Goal: Transaction & Acquisition: Book appointment/travel/reservation

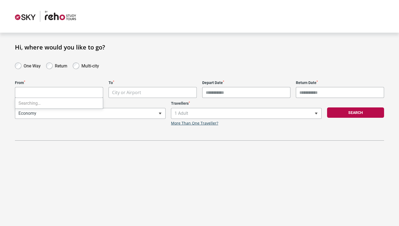
click at [61, 93] on body "**********" at bounding box center [199, 113] width 399 height 226
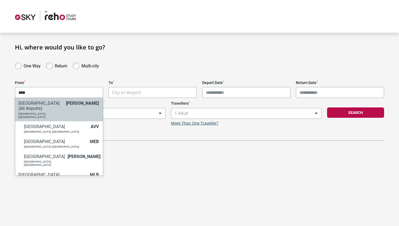
type input "****"
select select "MELC"
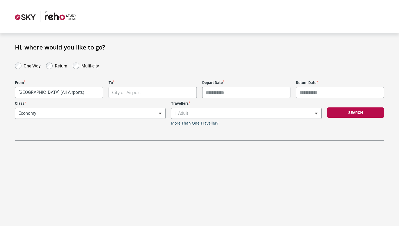
click at [142, 87] on div "To * City or Airport" at bounding box center [153, 89] width 94 height 18
click at [141, 89] on body "**********" at bounding box center [199, 113] width 399 height 226
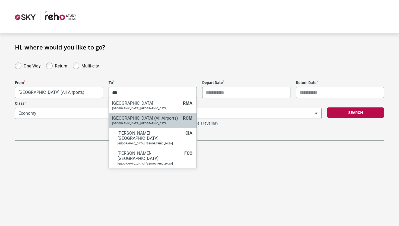
type input "***"
select select "ROMC"
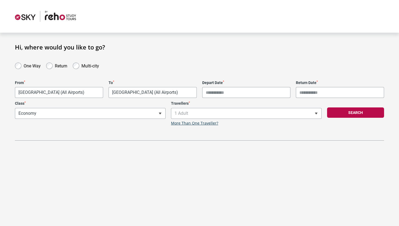
click at [207, 95] on input "Depart Date *" at bounding box center [246, 92] width 88 height 11
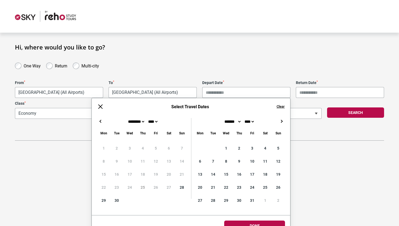
click at [281, 121] on button "→" at bounding box center [281, 121] width 7 height 7
click at [282, 121] on button "→" at bounding box center [281, 121] width 7 height 7
type input "**********"
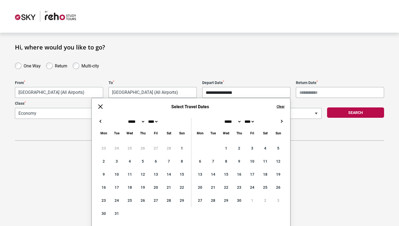
click at [282, 120] on button "→" at bounding box center [281, 121] width 7 height 7
click at [318, 89] on input "Return Date *" at bounding box center [340, 92] width 88 height 11
click at [316, 92] on input "Return Date *" at bounding box center [340, 92] width 88 height 11
click at [281, 121] on button "→" at bounding box center [281, 121] width 7 height 7
click at [100, 122] on button "←" at bounding box center [100, 121] width 7 height 7
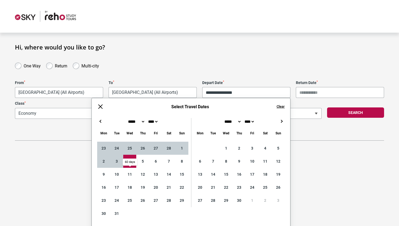
type input "**********"
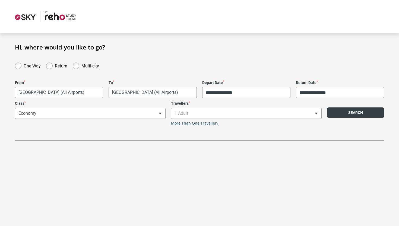
click at [347, 111] on button "Search" at bounding box center [355, 112] width 57 height 10
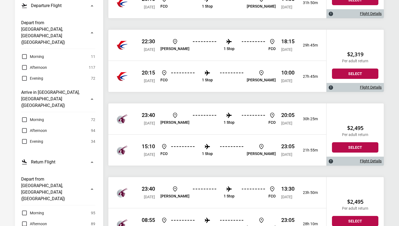
scroll to position [146, 0]
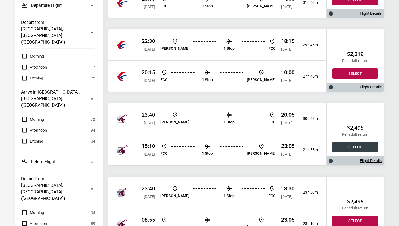
click at [347, 143] on button "Select" at bounding box center [355, 147] width 46 height 10
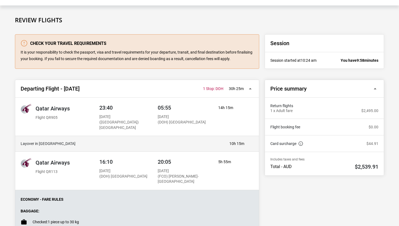
scroll to position [28, 0]
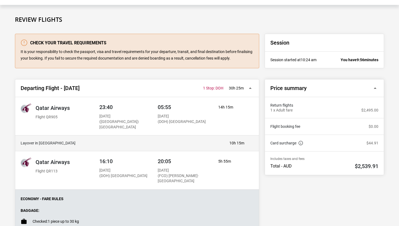
drag, startPoint x: 228, startPoint y: 89, endPoint x: 231, endPoint y: 94, distance: 6.0
click at [231, 94] on button "Departing Flight - [DATE] 23:40 [PERSON_NAME] 1 Stop: DOH 20:05 FCO 30h 25m 1 S…" at bounding box center [137, 88] width 244 height 18
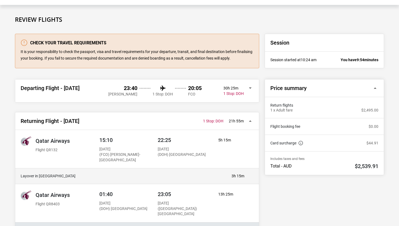
click at [244, 89] on div "30h 25m 1 Stop: DOH" at bounding box center [234, 91] width 20 height 10
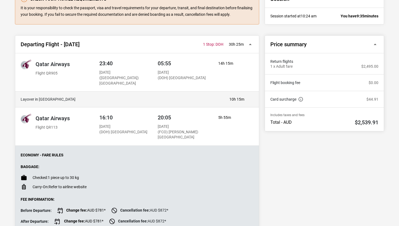
scroll to position [67, 0]
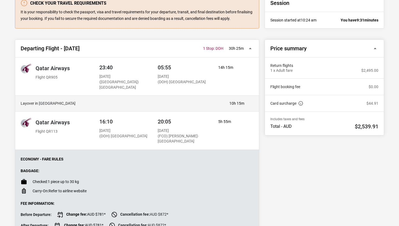
drag, startPoint x: 179, startPoint y: 103, endPoint x: 259, endPoint y: 107, distance: 80.5
click at [259, 107] on div "Departing Flight - [DATE] 23:40 [PERSON_NAME] 1 Stop: DOH 20:05 FCO 30h 25m 1 S…" at bounding box center [137, 142] width 244 height 206
click at [245, 104] on div "10h 15m" at bounding box center [237, 103] width 20 height 5
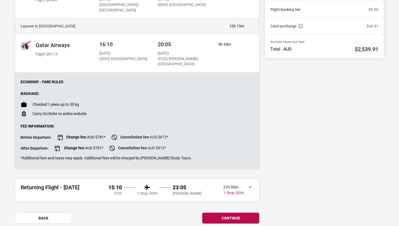
scroll to position [168, 0]
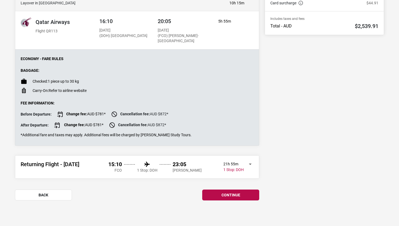
click at [250, 164] on button "Returning Flight - [DATE] 15:10 FCO 1 Stop: DOH 23:05 [PERSON_NAME] 21h 55m 1 S…" at bounding box center [137, 166] width 244 height 23
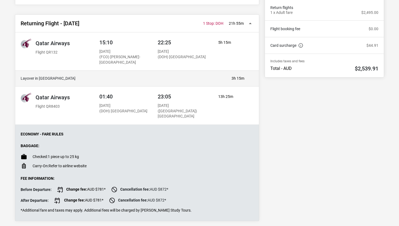
scroll to position [124, 0]
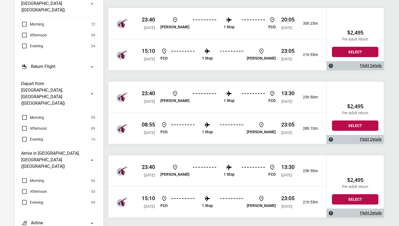
scroll to position [246, 0]
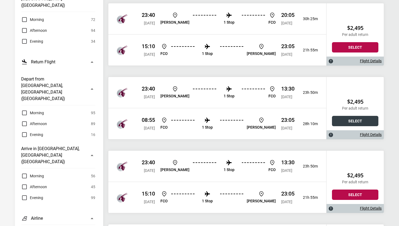
click at [343, 118] on button "Select" at bounding box center [355, 121] width 46 height 10
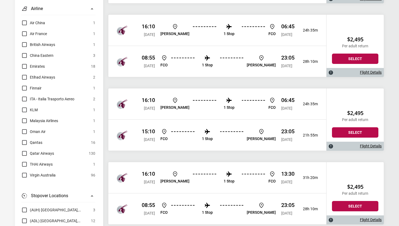
scroll to position [456, 0]
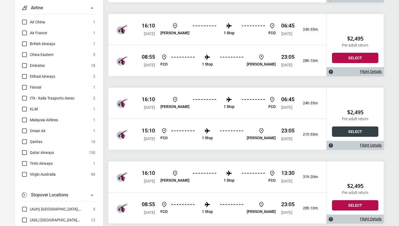
click at [347, 128] on button "Select" at bounding box center [355, 131] width 46 height 10
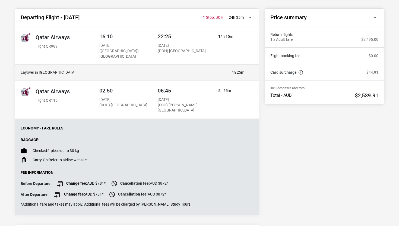
scroll to position [97, 0]
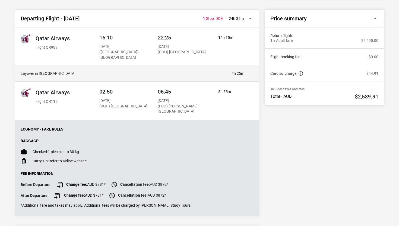
drag, startPoint x: 226, startPoint y: 75, endPoint x: 245, endPoint y: 74, distance: 19.1
click at [245, 74] on div "Layover in [GEOGRAPHIC_DATA] 4h 25m" at bounding box center [132, 73] width 229 height 5
click at [245, 74] on div "4h 25m" at bounding box center [238, 73] width 18 height 5
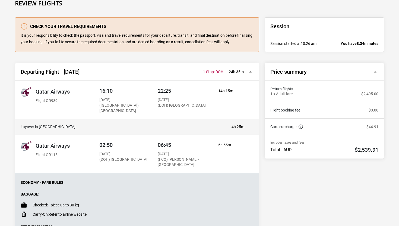
scroll to position [0, 0]
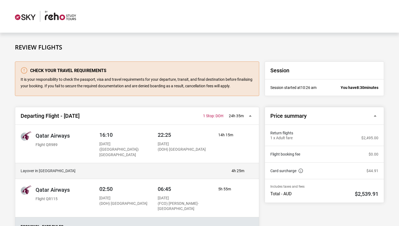
click at [246, 115] on button "Departing Flight - [DATE] 16:10 [PERSON_NAME] 1 Stop: DOH 06:45 FCO 24h 35m 1 S…" at bounding box center [137, 116] width 244 height 18
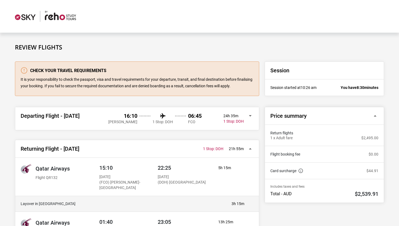
click at [246, 115] on button "Departing Flight - [DATE] 16:10 [PERSON_NAME] 1 Stop: DOH 06:45 FCO 24h 35m 1 S…" at bounding box center [137, 118] width 244 height 23
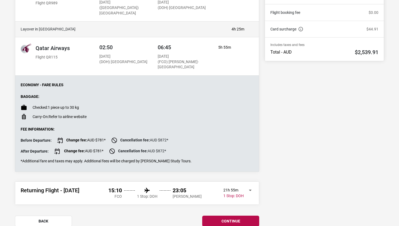
scroll to position [168, 0]
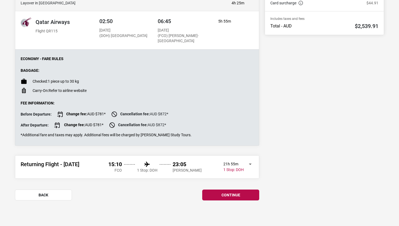
click at [249, 164] on button "Returning Flight - [DATE] 15:10 FCO 1 Stop: DOH 23:05 [PERSON_NAME] 21h 55m 1 S…" at bounding box center [137, 166] width 244 height 23
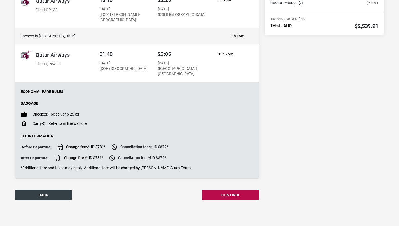
click at [46, 195] on button "back" at bounding box center [43, 194] width 57 height 11
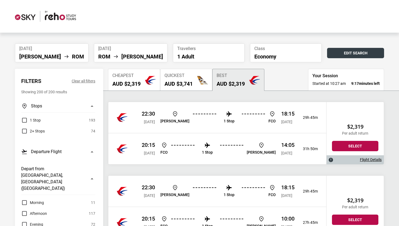
click at [344, 53] on button "Edit Search" at bounding box center [355, 53] width 57 height 10
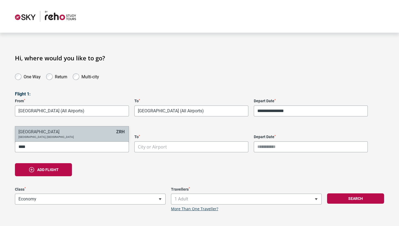
type input "****"
select select "ZRHA"
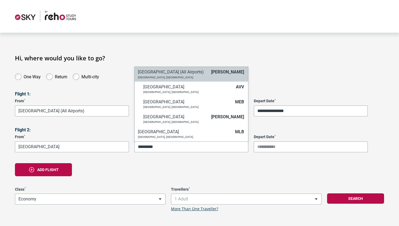
type input "*********"
select select "MELC"
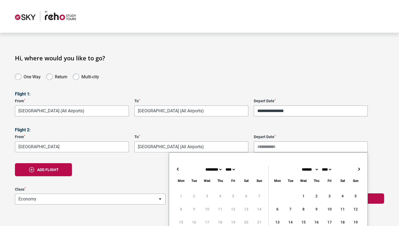
click at [269, 147] on input "Depart Date *" at bounding box center [311, 146] width 114 height 11
click at [358, 168] on button "→" at bounding box center [359, 169] width 7 height 7
click at [361, 167] on button "→" at bounding box center [359, 169] width 7 height 7
type input "**********"
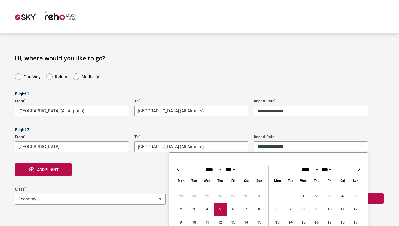
click at [144, 176] on div "Add flight" at bounding box center [199, 169] width 369 height 13
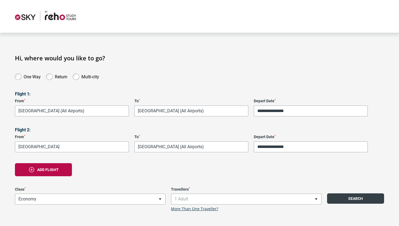
click at [337, 196] on button "Search" at bounding box center [355, 198] width 57 height 10
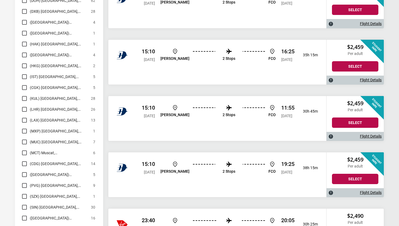
scroll to position [1889, 0]
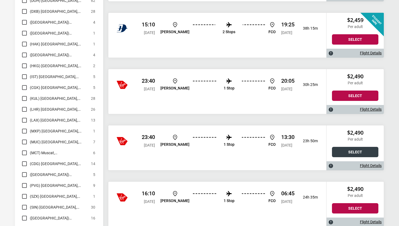
click at [361, 152] on button "Select" at bounding box center [355, 152] width 46 height 10
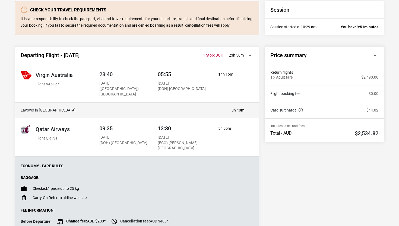
scroll to position [135, 0]
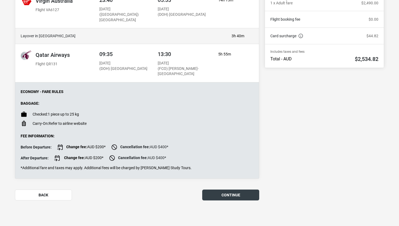
click at [216, 192] on button "continue" at bounding box center [230, 194] width 57 height 11
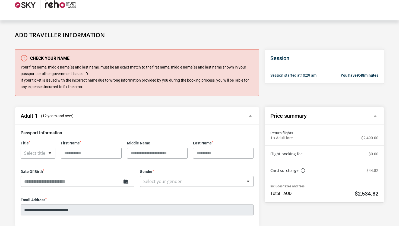
scroll to position [60, 0]
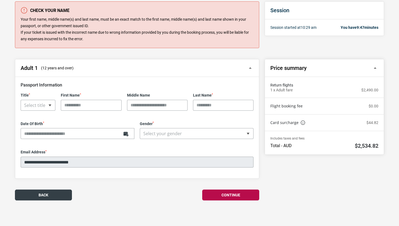
click at [44, 197] on button "Back" at bounding box center [43, 194] width 57 height 11
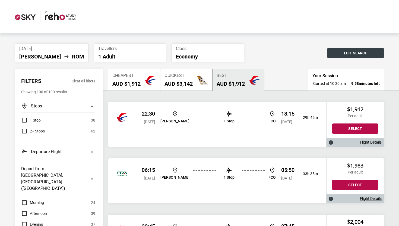
click at [347, 53] on button "Edit Search" at bounding box center [355, 53] width 57 height 10
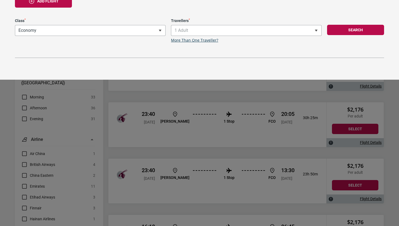
scroll to position [170, 0]
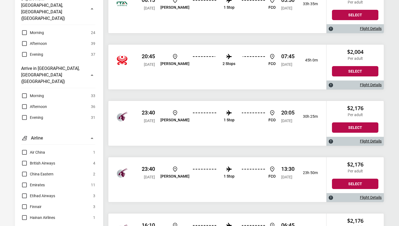
scroll to position [0, 0]
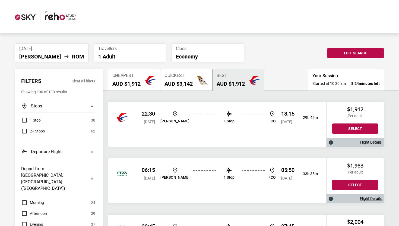
click at [183, 84] on h2 "AUD $3,142" at bounding box center [179, 83] width 28 height 7
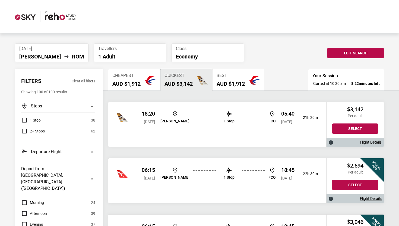
click at [144, 83] on button "Cheapest AUD $1,912" at bounding box center [134, 80] width 52 height 22
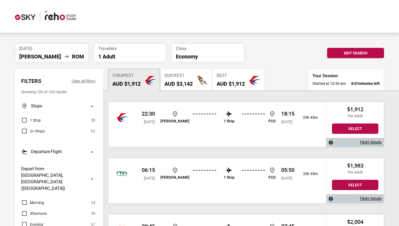
click at [196, 85] on button "Quickest AUD $3,142" at bounding box center [186, 80] width 52 height 22
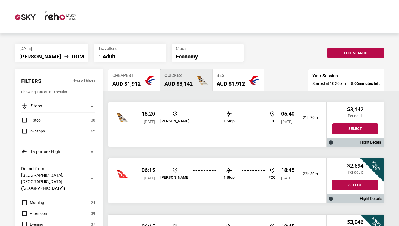
click at [225, 81] on h2 "AUD $1,912" at bounding box center [231, 83] width 28 height 7
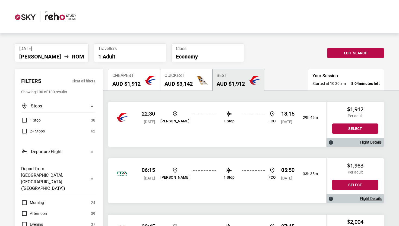
click at [185, 54] on p "Economy" at bounding box center [208, 56] width 64 height 7
